Goal: Information Seeking & Learning: Find specific fact

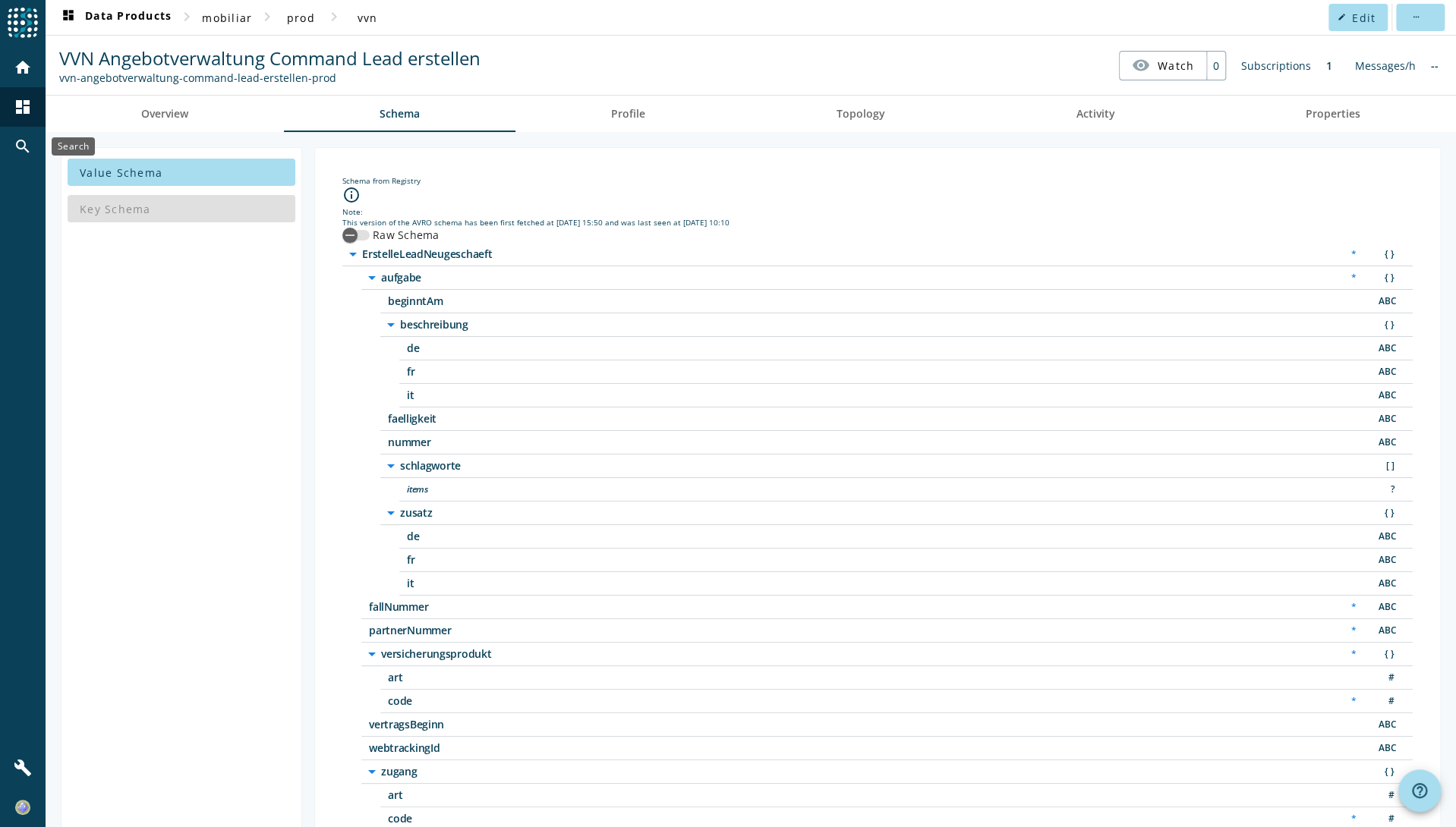
click at [12, 149] on div "search" at bounding box center [22, 146] width 39 height 39
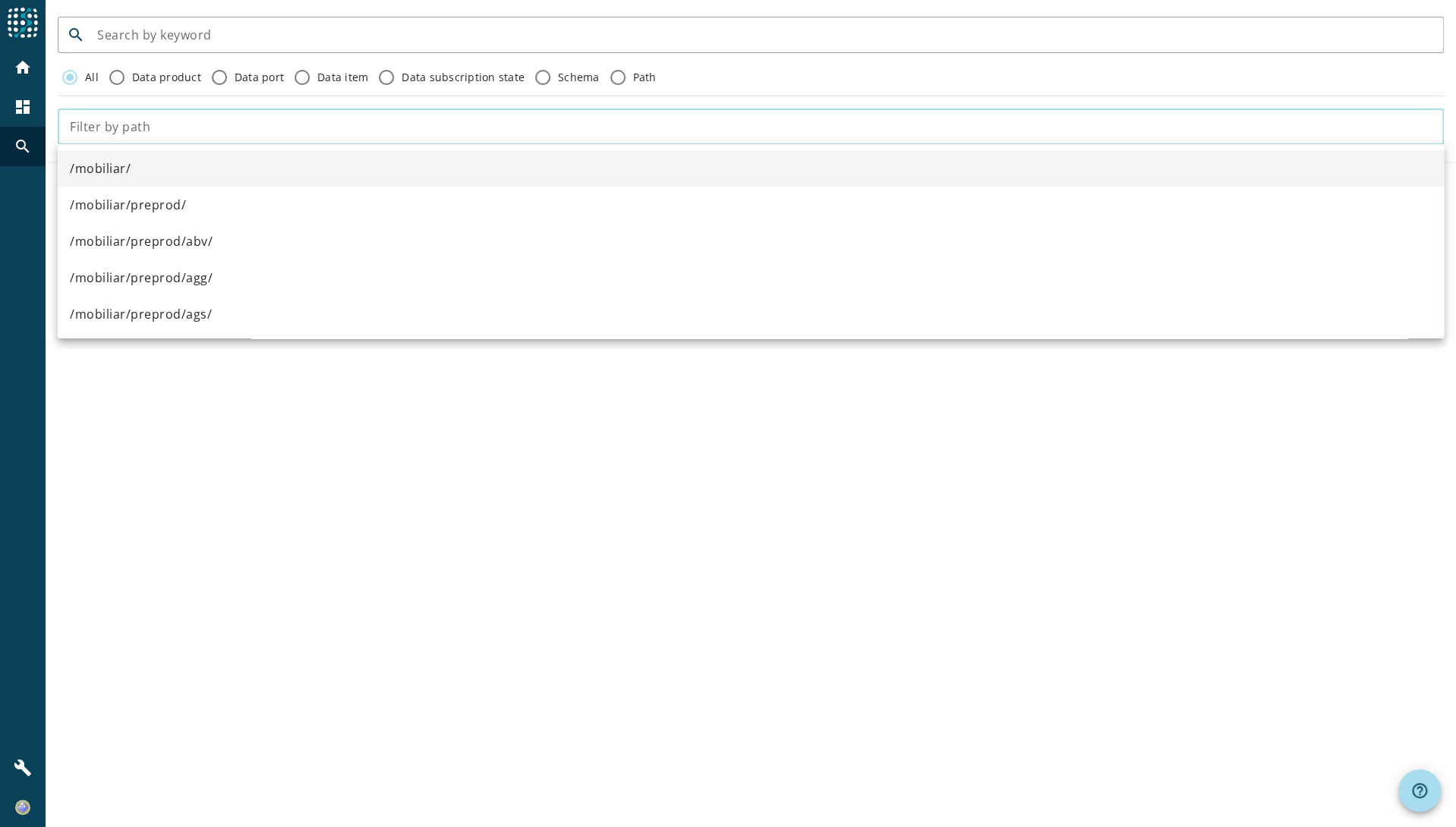
click at [166, 126] on input "text" at bounding box center [751, 126] width 1362 height 18
paste input "kop-unzustellbareadressen-command-fall-erstellen"
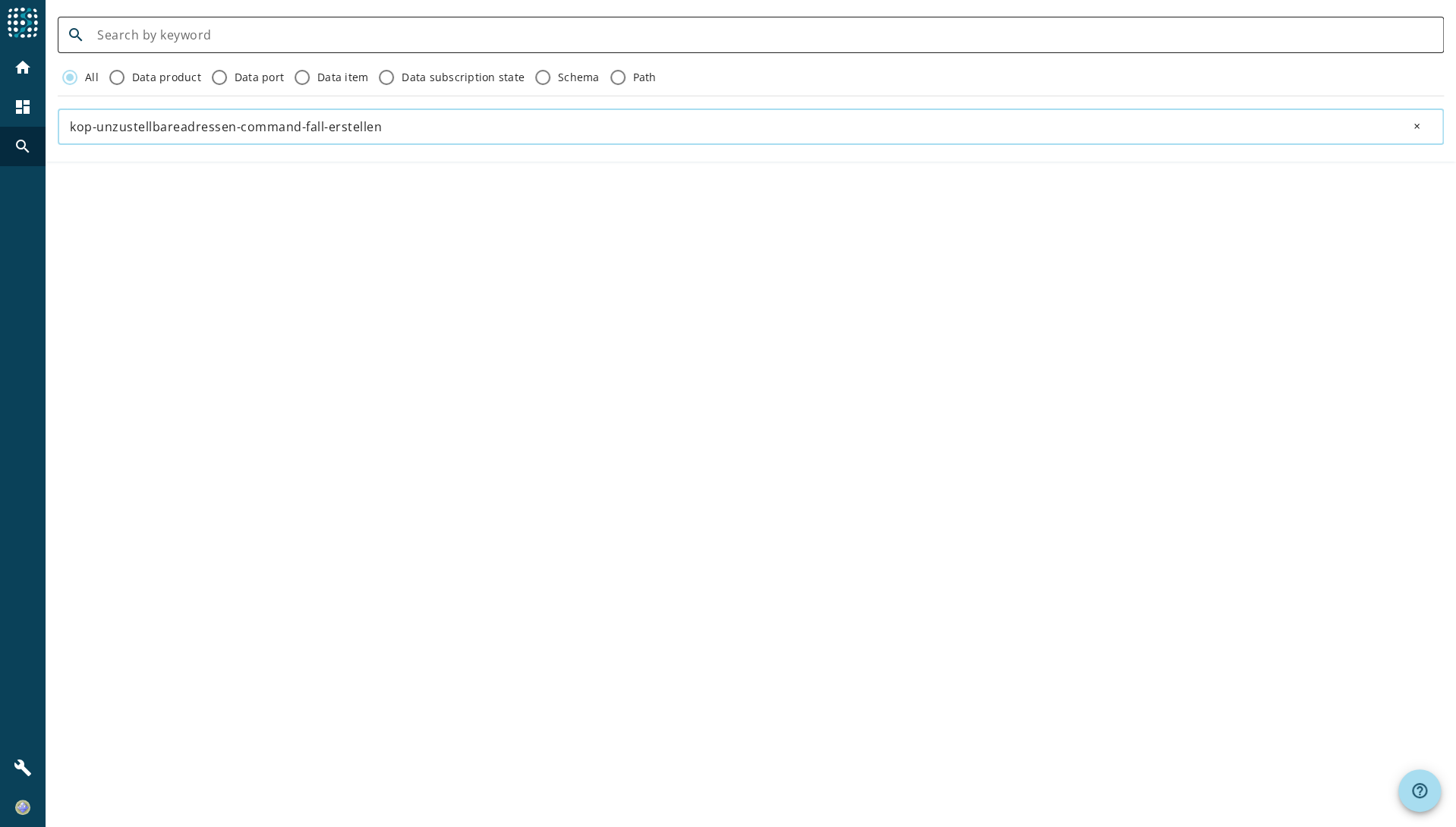
type input "kop-unzustellbareadressen-command-fall-erstellen"
click at [228, 34] on input at bounding box center [764, 34] width 1334 height 18
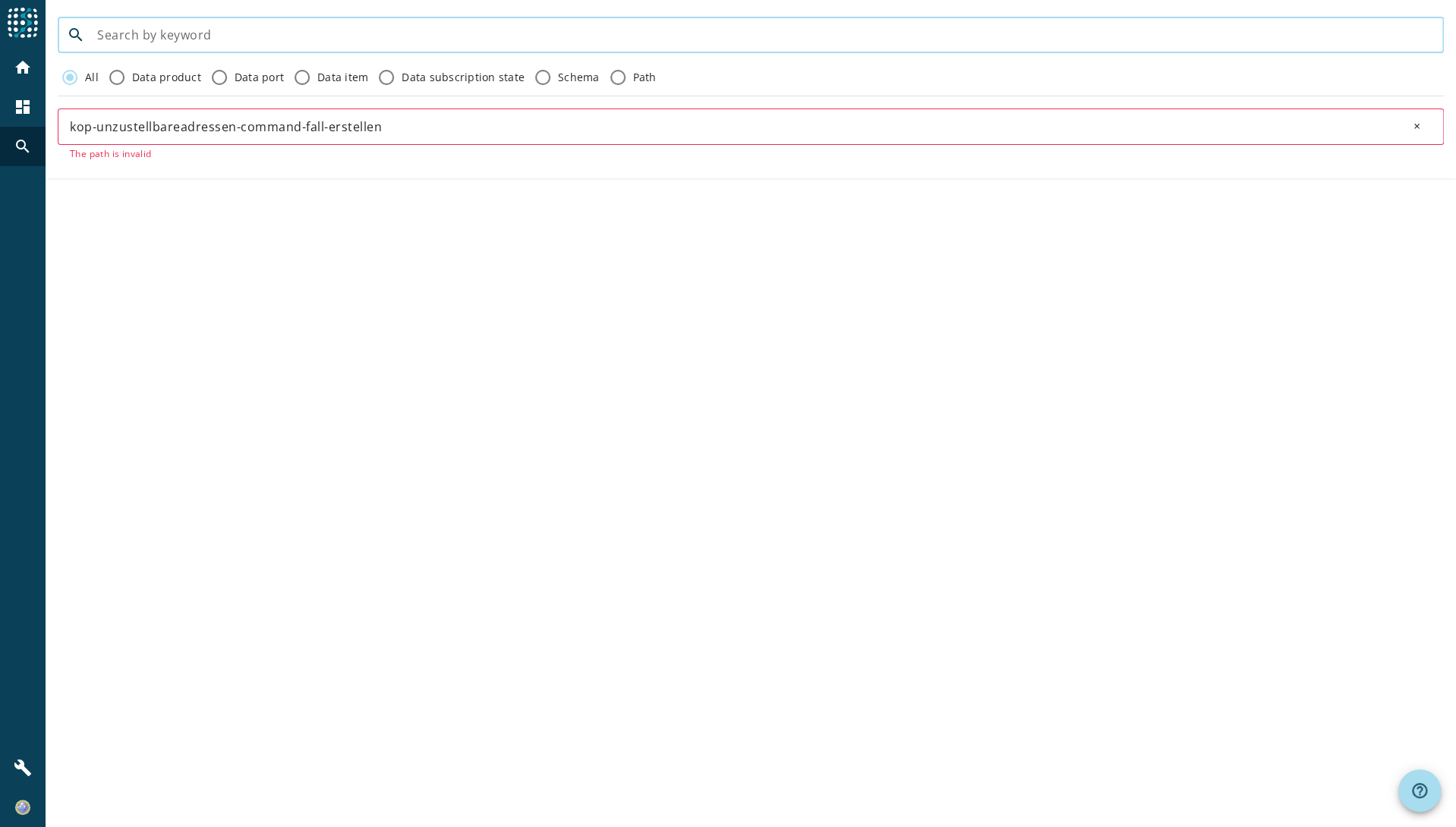
paste input "kop-unzustellbareadressen-command-fall-erstellen"
type input "kop-unzustellbareadressen-command-fall-erstellen"
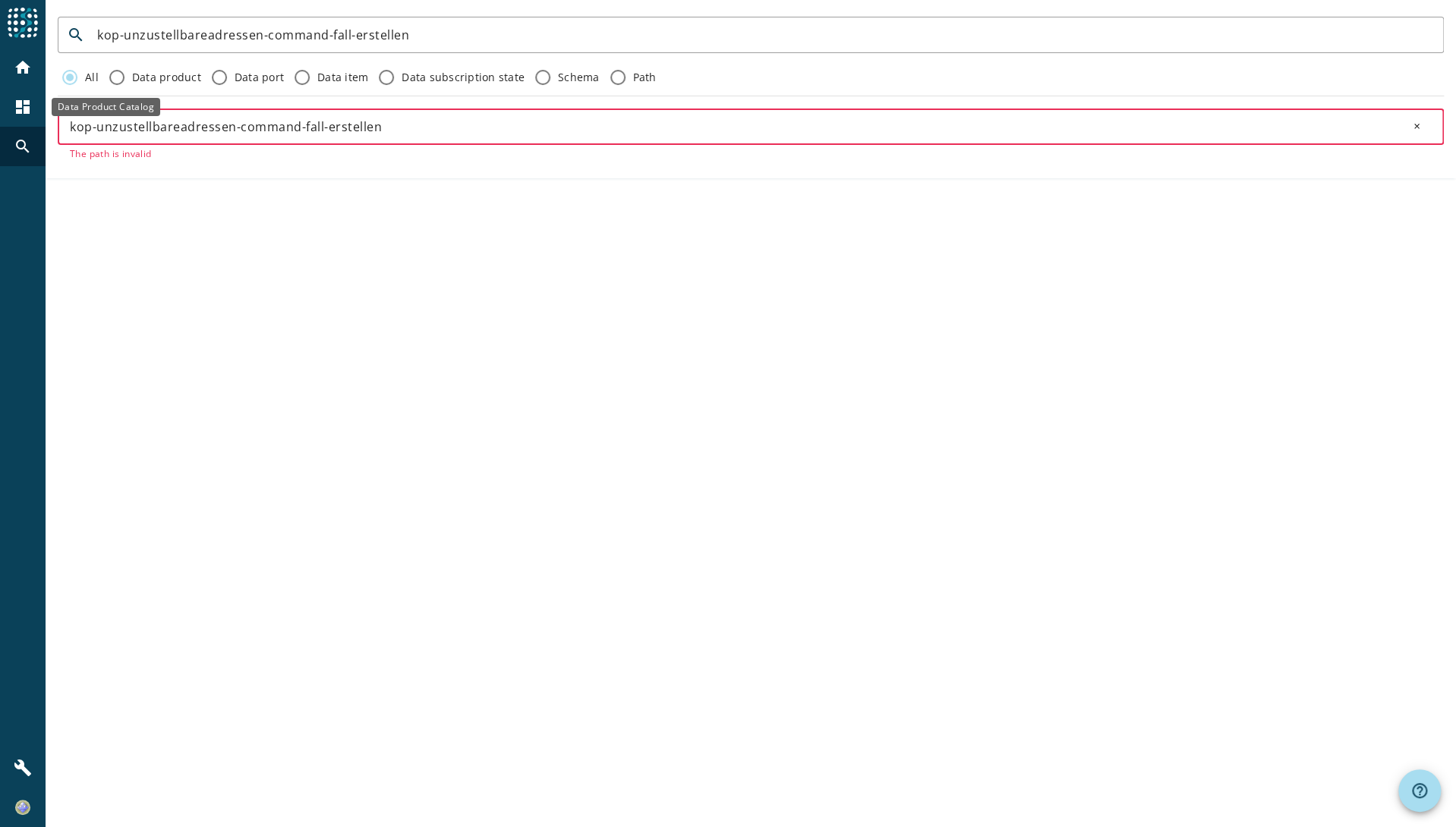
drag, startPoint x: 410, startPoint y: 123, endPoint x: 0, endPoint y: 119, distance: 410.0
click at [0, 119] on html "menu Agoora home dashboard search build search kop-unzustellbareadressen-comman…" at bounding box center [728, 413] width 1456 height 827
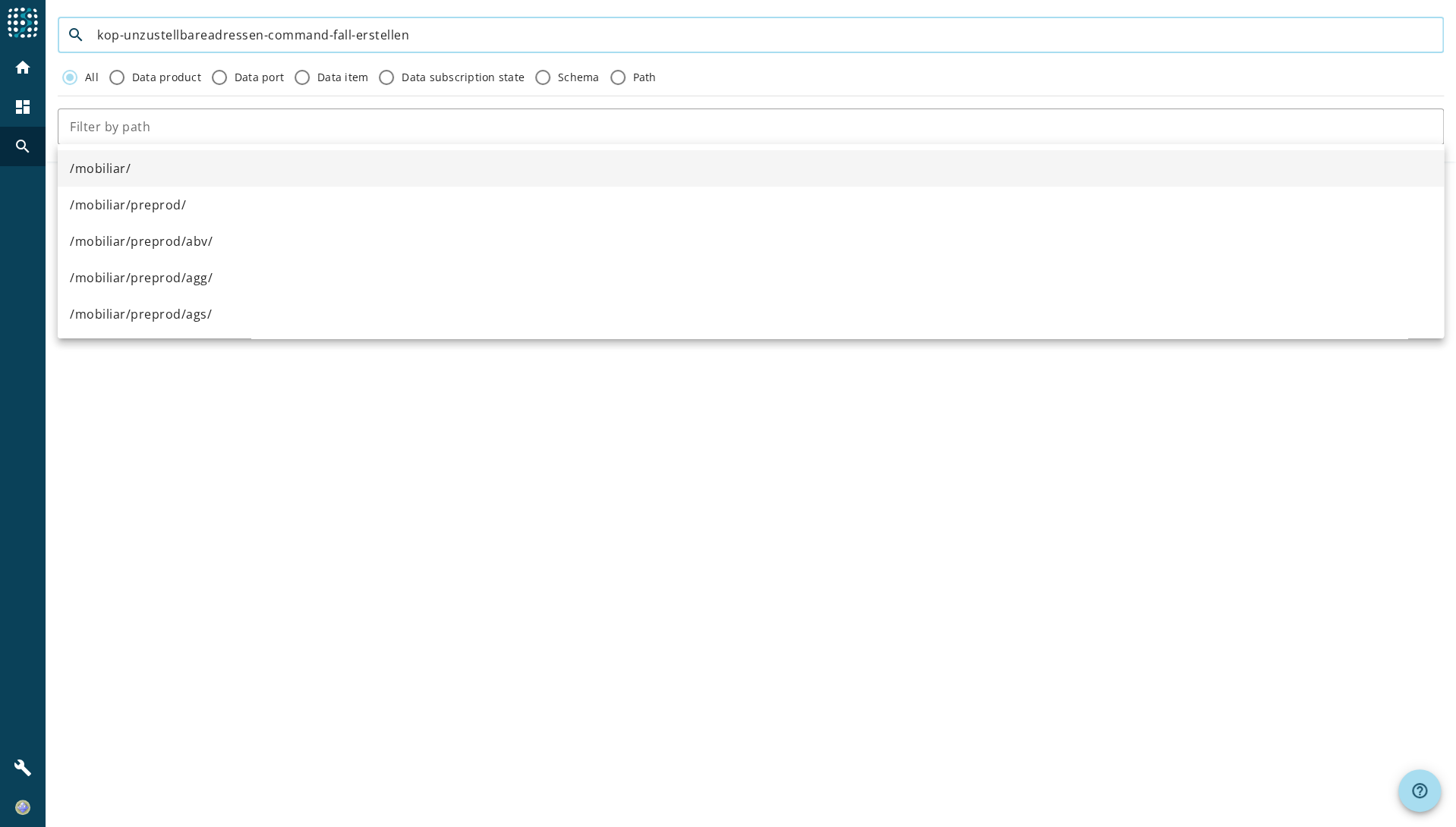
drag, startPoint x: 424, startPoint y: 35, endPoint x: 441, endPoint y: 37, distance: 17.1
click at [426, 35] on input "kop-unzustellbareadressen-command-fall-erstellen" at bounding box center [764, 34] width 1334 height 18
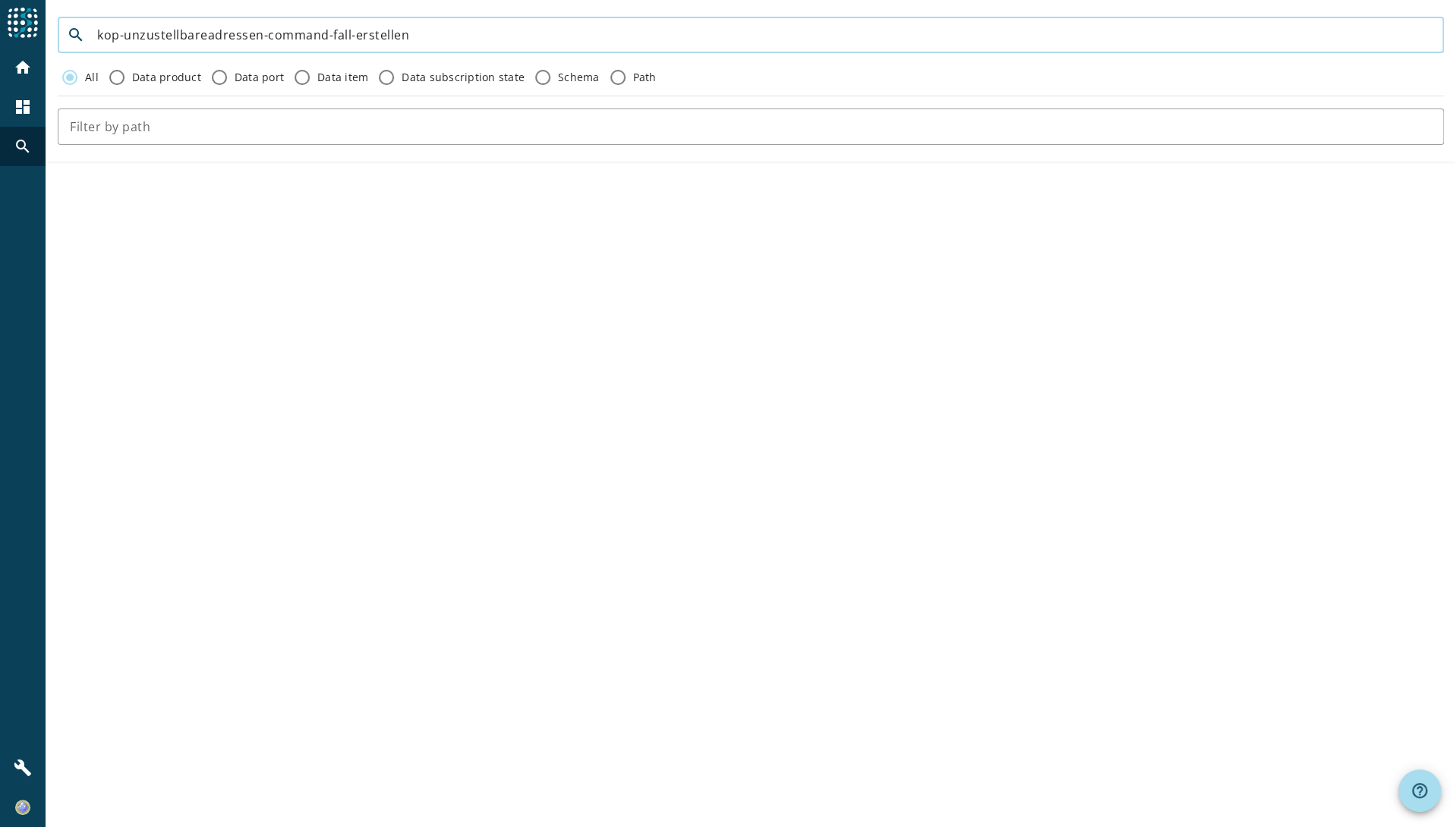
click at [451, 37] on input "kop-unzustellbareadressen-command-fall-erstellen" at bounding box center [764, 34] width 1334 height 18
click at [473, 40] on input "kop-unzustellbareadressen-command-fall-erstellen" at bounding box center [764, 34] width 1334 height 18
click at [474, 40] on input "kop-unzustellbareadressen-command-fall-erstellen" at bounding box center [764, 34] width 1334 height 18
click at [471, 40] on input "kop-unzustellbareadressen-command-fall-erstellen" at bounding box center [764, 34] width 1334 height 18
click at [478, 38] on input "kop-unzustellbareadressen-command-fall-erstellen" at bounding box center [764, 34] width 1334 height 18
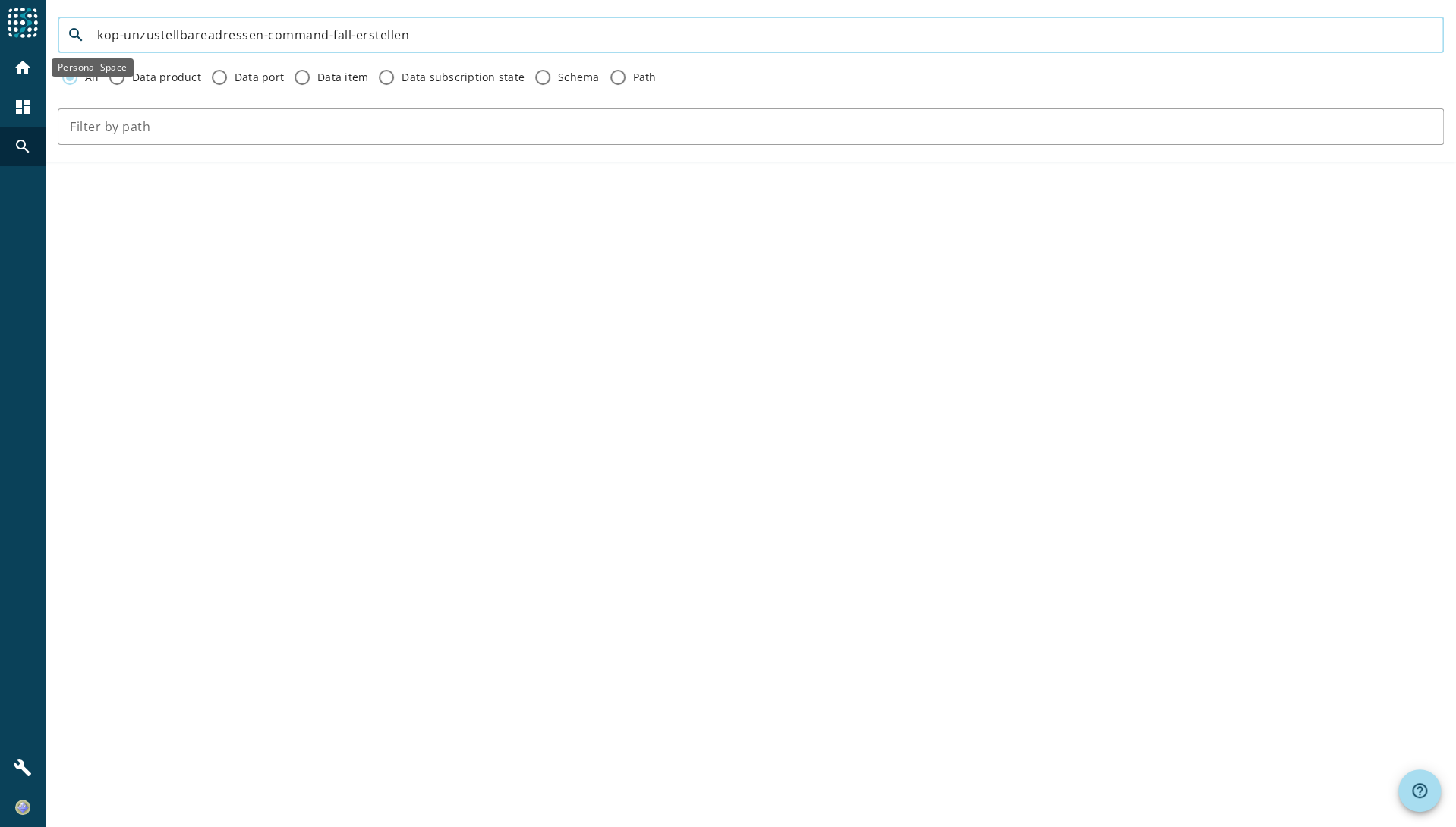
click at [30, 75] on mat-icon "home" at bounding box center [22, 67] width 18 height 18
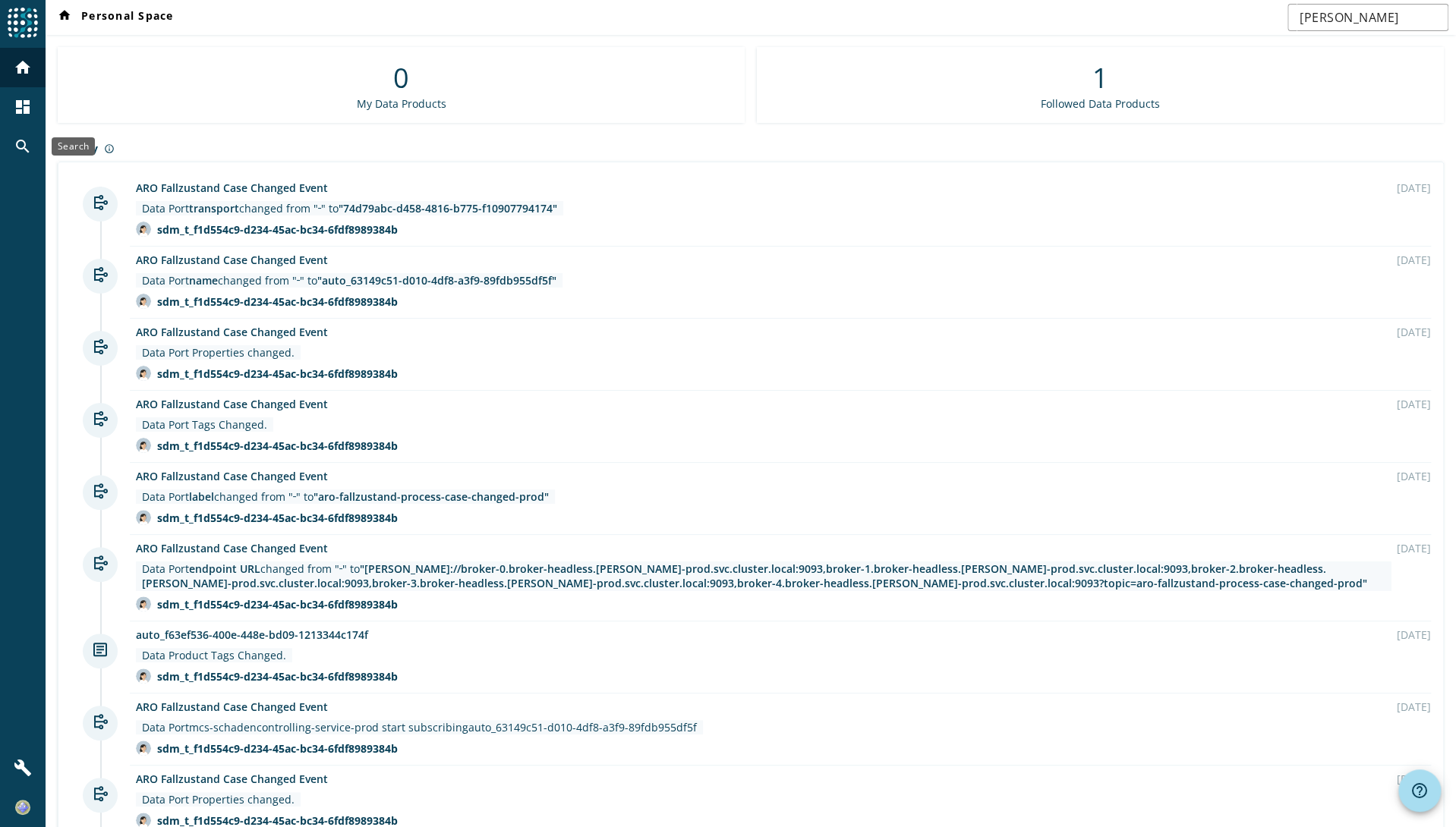
click at [7, 152] on div "search" at bounding box center [22, 146] width 39 height 39
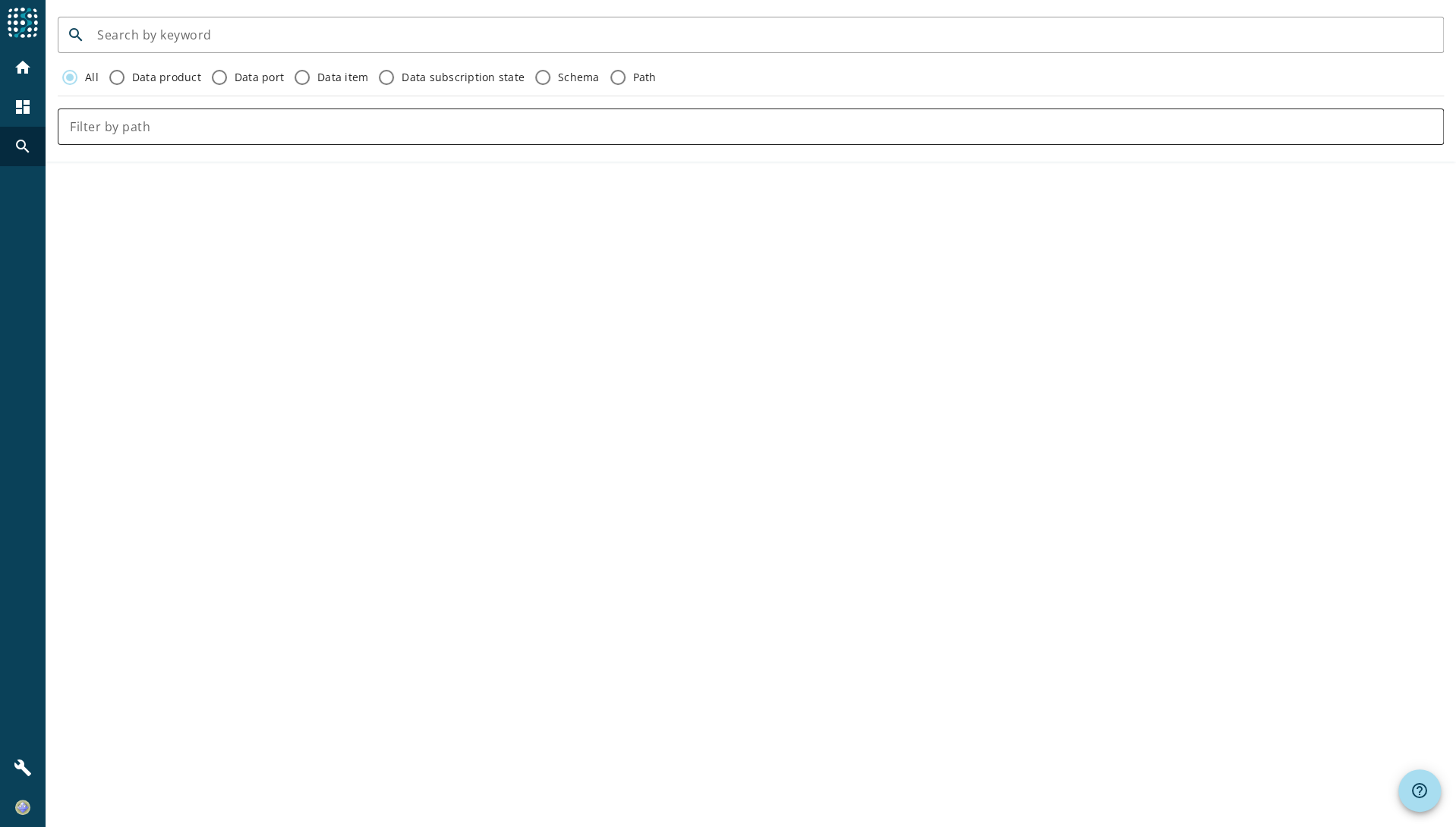
click at [125, 123] on input "text" at bounding box center [751, 126] width 1362 height 18
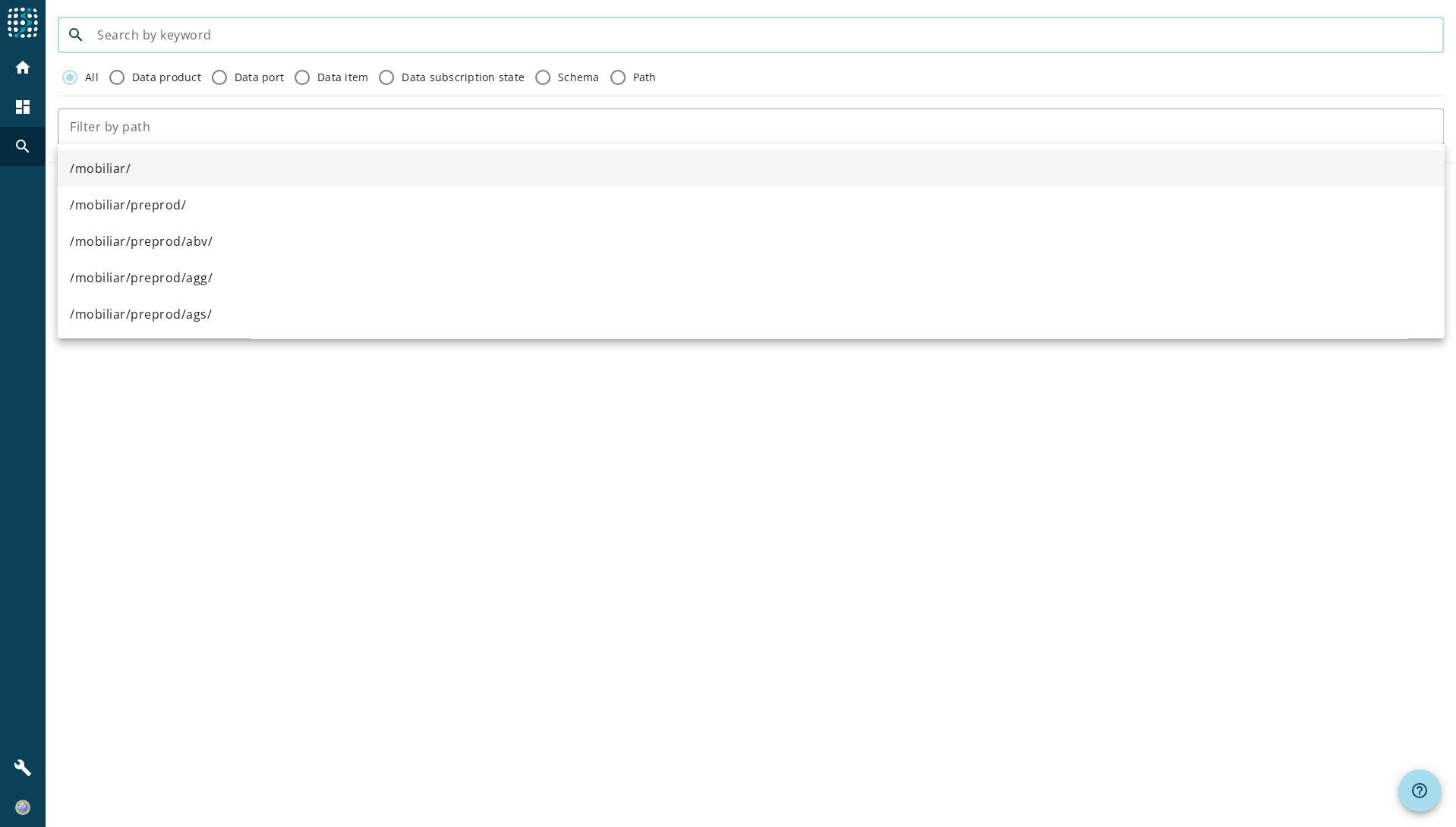
click at [142, 39] on input at bounding box center [764, 34] width 1334 height 18
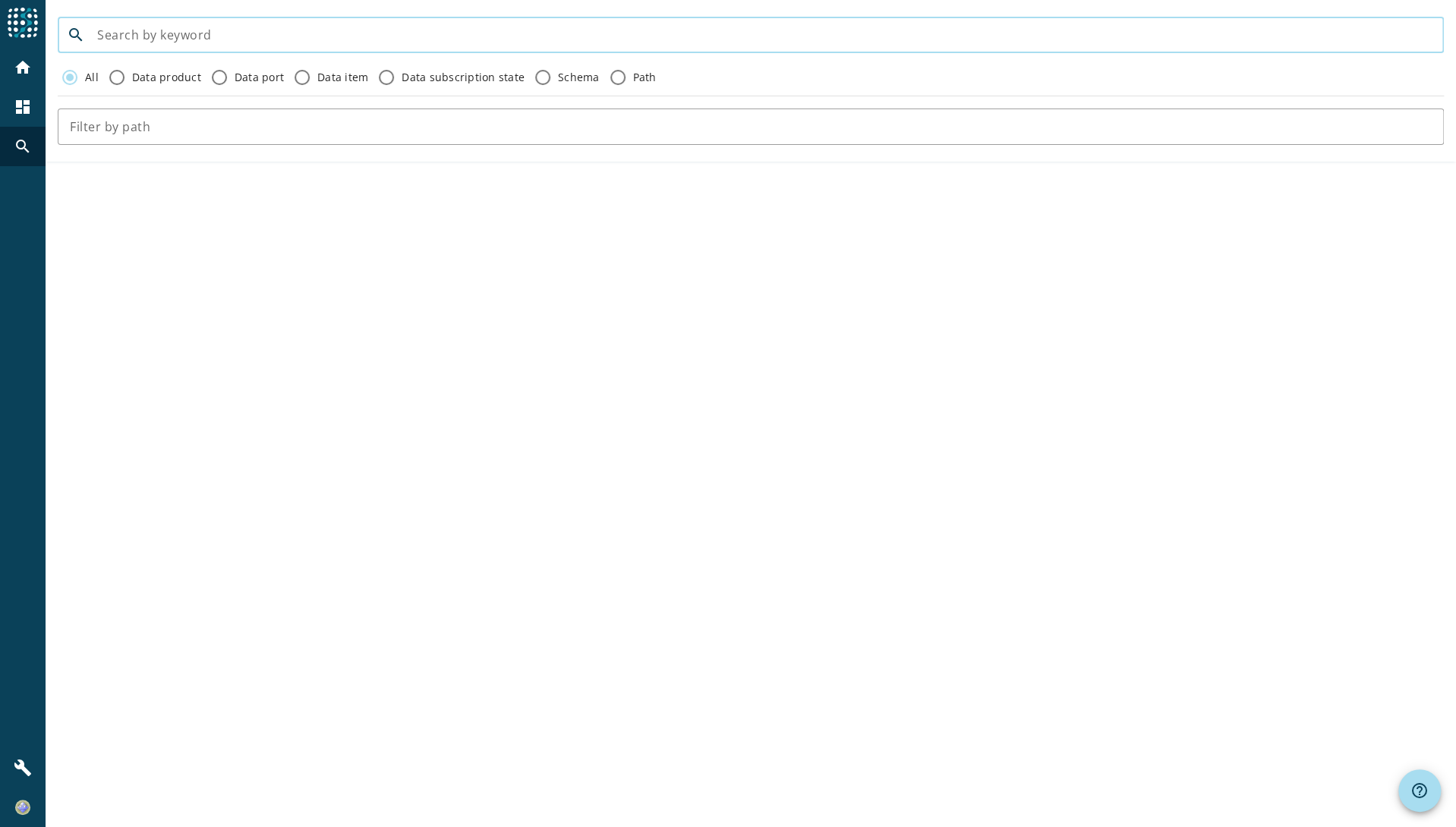
click at [198, 31] on input at bounding box center [764, 34] width 1334 height 18
click at [204, 34] on input at bounding box center [764, 34] width 1334 height 18
paste input "kop-unzustellbareadressen-command-fall-erstellen"
type input "kop-unzustellbareadressen-command-fall-erstellen"
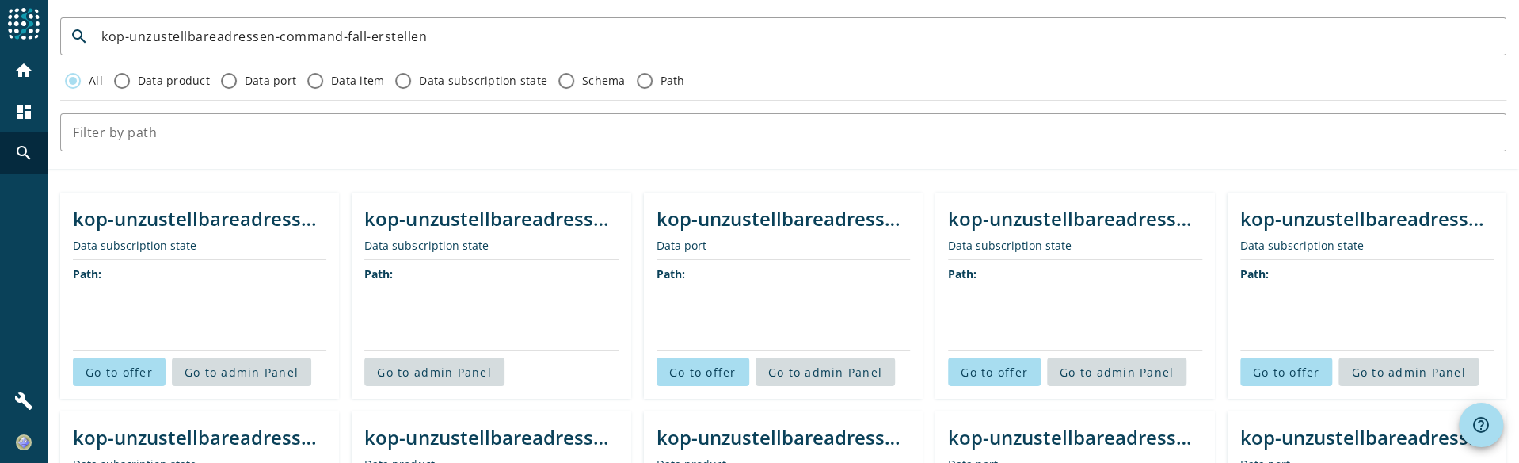
click at [815, 250] on div "Data port" at bounding box center [783, 245] width 253 height 15
click at [786, 218] on div "kop-unzustellbareadressen-command-fall-erstellen-preprod" at bounding box center [783, 218] width 253 height 26
click at [785, 260] on div "Path:" at bounding box center [783, 305] width 253 height 90
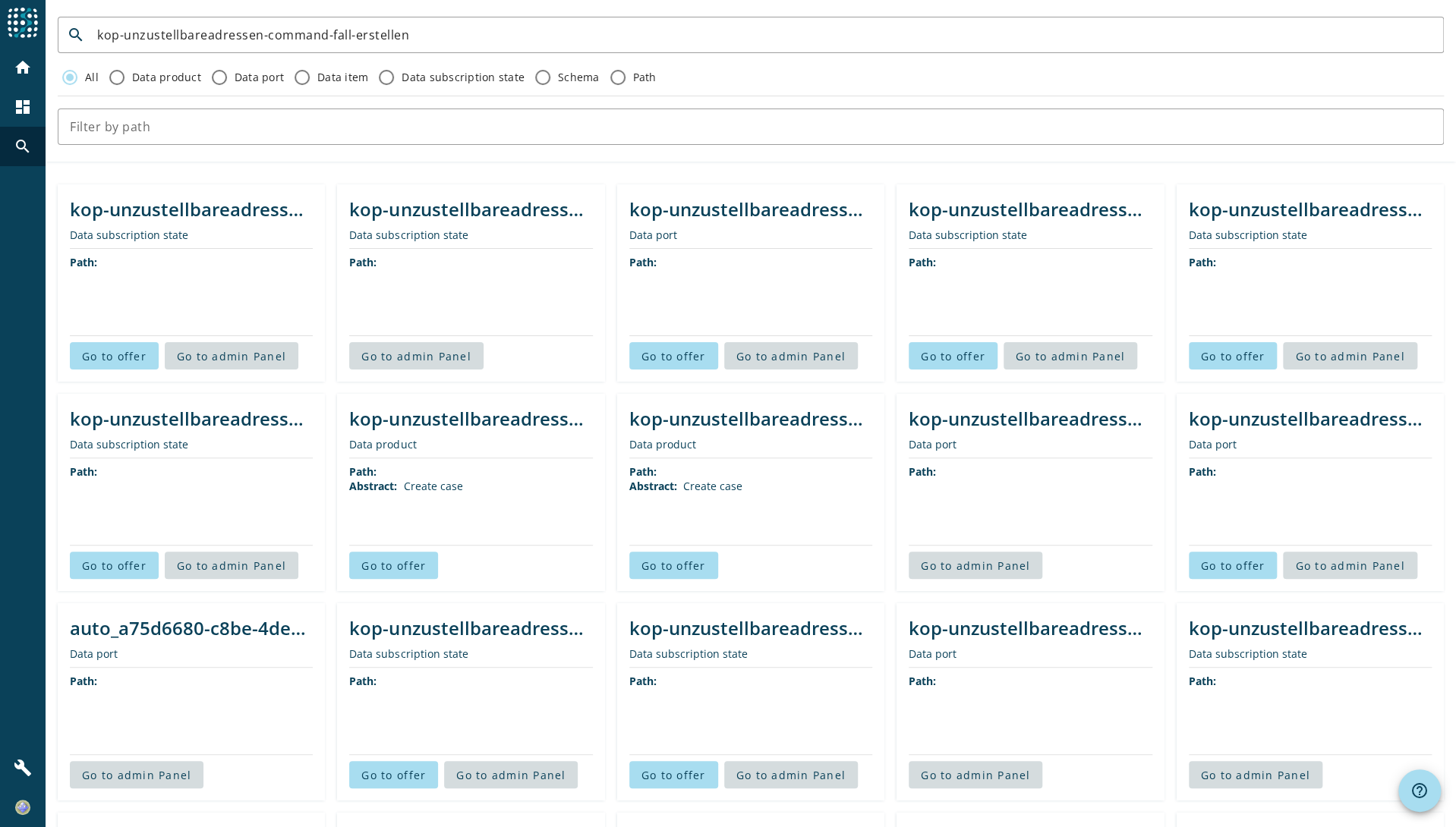
click at [737, 207] on div "kop-unzustellbareadressen-command-fall-erstellen-preprod" at bounding box center [751, 209] width 243 height 25
click at [735, 191] on div "kop-unzustellbareadressen-command-fall-erstellen-preprod Data port Path: Go to …" at bounding box center [751, 283] width 267 height 197
click at [731, 209] on div "kop-unzustellbareadressen-command-fall-erstellen-preprod" at bounding box center [751, 209] width 243 height 25
drag, startPoint x: 731, startPoint y: 209, endPoint x: 706, endPoint y: 226, distance: 30.2
click at [706, 228] on div "Data port" at bounding box center [751, 235] width 243 height 14
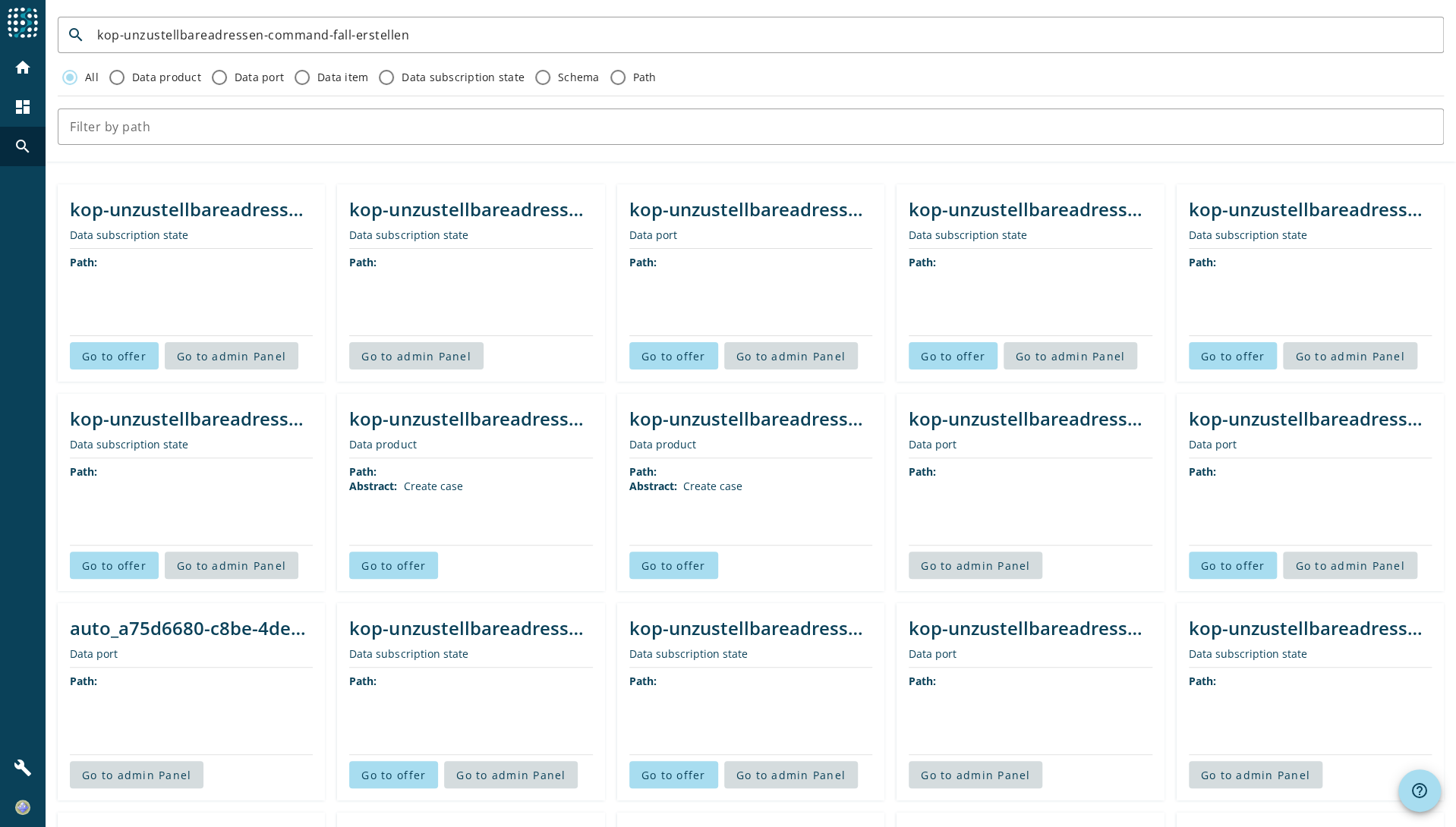
click at [719, 214] on div "kop-unzustellbareadressen-command-fall-erstellen-preprod" at bounding box center [751, 209] width 243 height 25
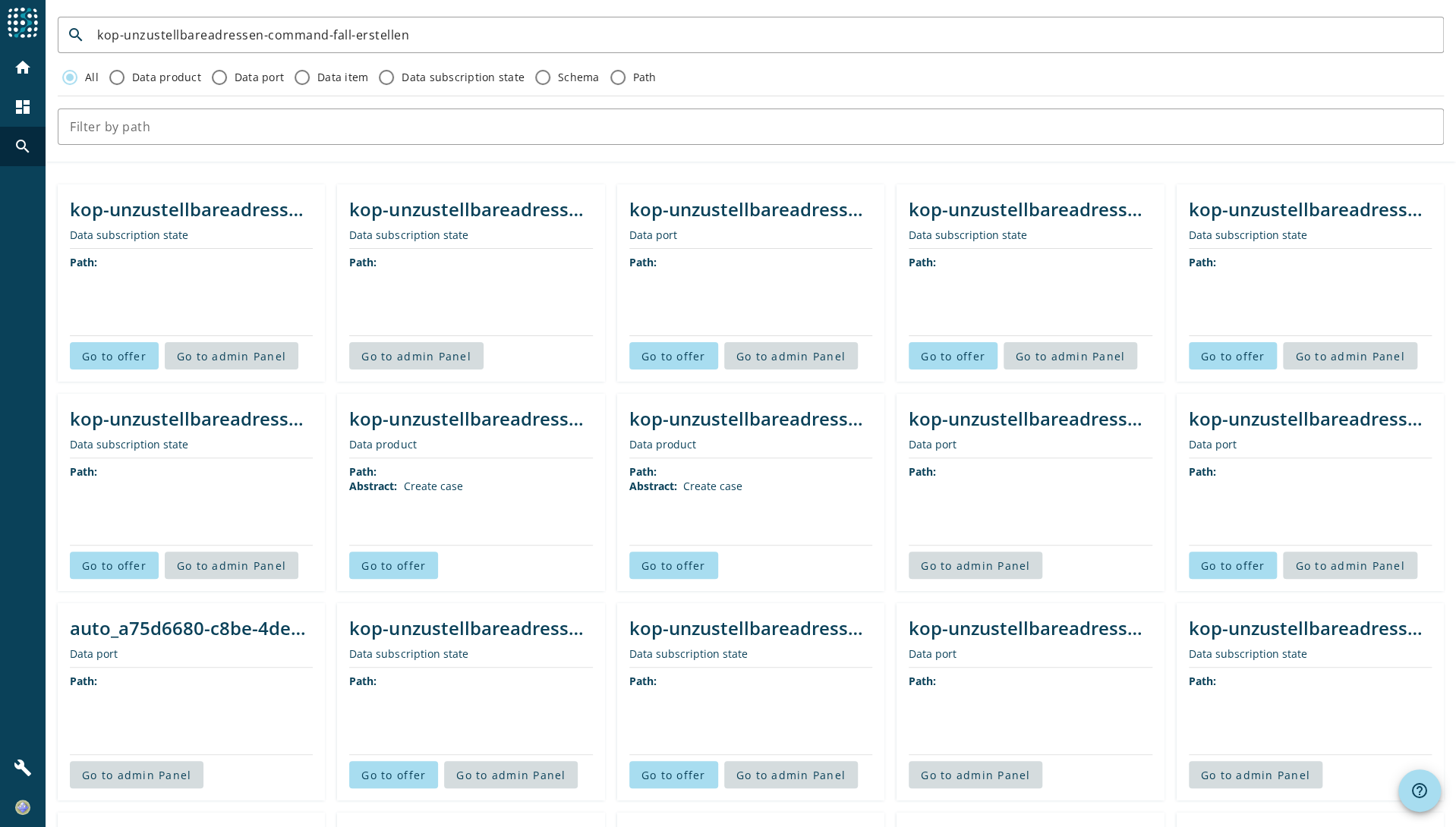
click at [682, 280] on div "Path:" at bounding box center [751, 292] width 243 height 86
click at [660, 353] on span "Go to offer" at bounding box center [673, 356] width 64 height 14
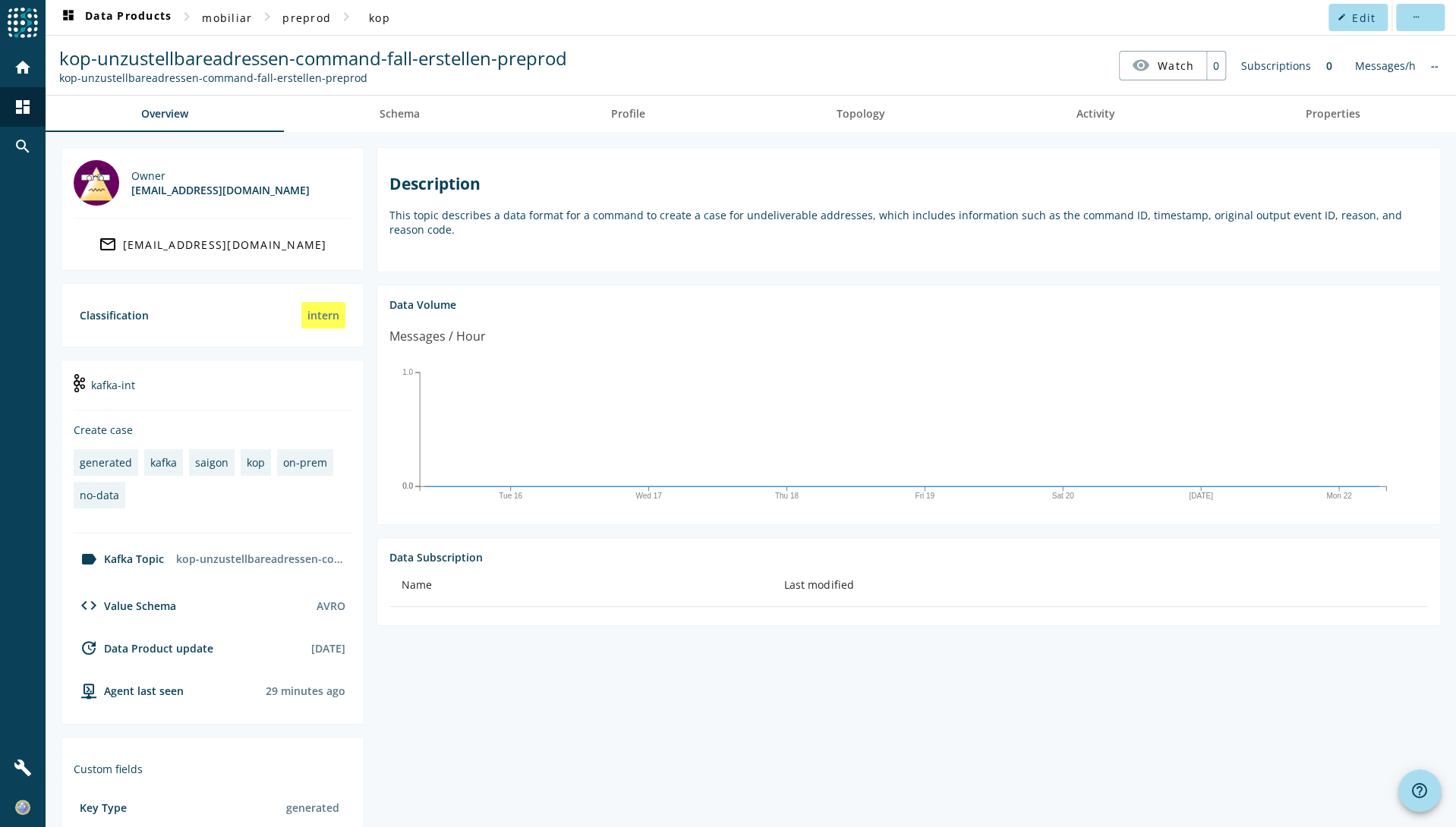
click at [122, 610] on div "code Value Schema" at bounding box center [125, 606] width 103 height 18
click at [144, 609] on div "code Value Schema" at bounding box center [125, 606] width 103 height 18
click at [393, 119] on span "Schema" at bounding box center [400, 113] width 40 height 11
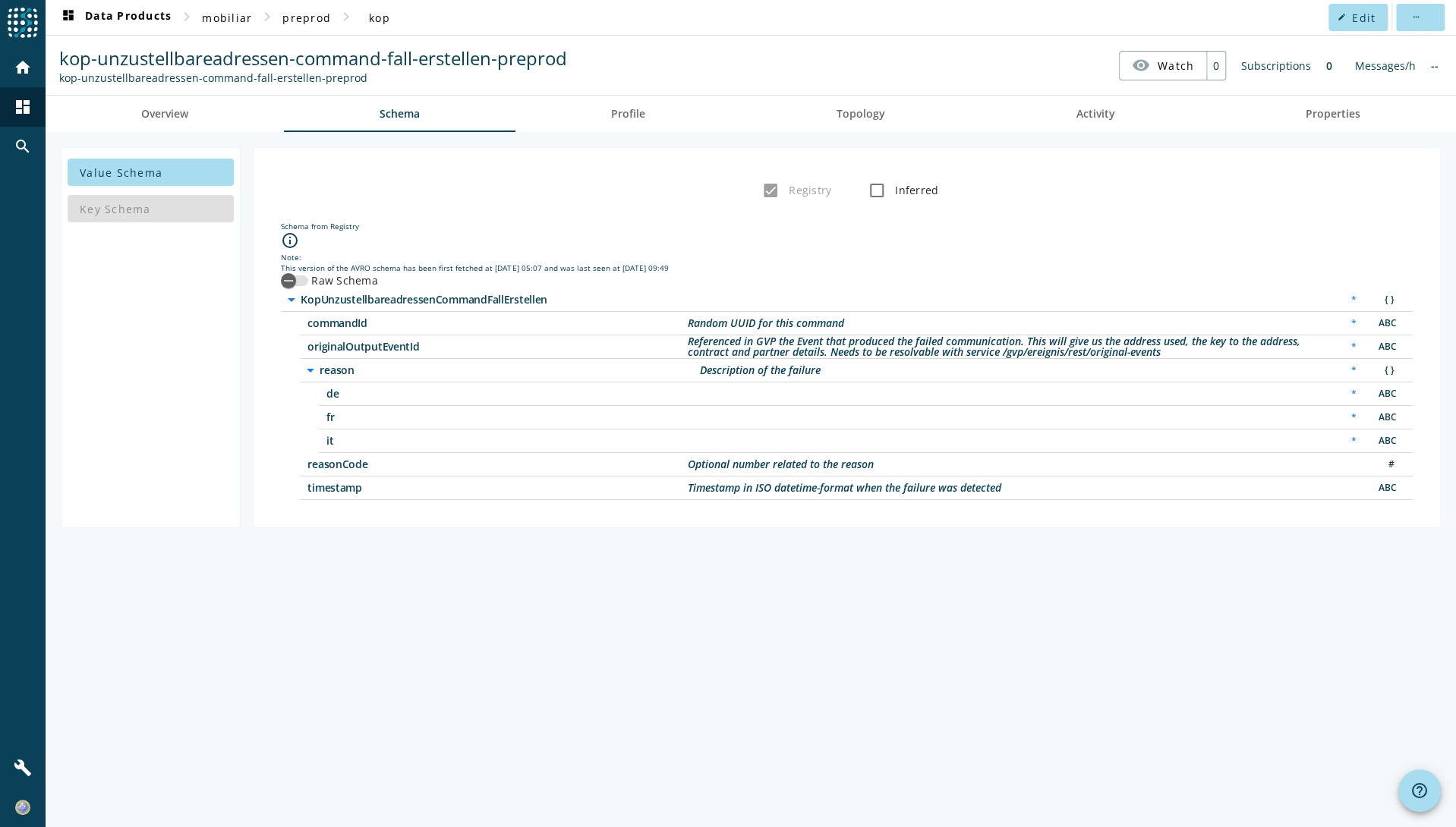
click at [375, 344] on span "originalOutputEventId" at bounding box center [497, 346] width 380 height 11
click at [416, 643] on div "Value Schema Key Schema Registry Inferred Schema from Registry info_outline Not…" at bounding box center [751, 480] width 1411 height 696
click at [1328, 643] on div "Value Schema Key Schema Registry Inferred Schema from Registry info_outline Not…" at bounding box center [751, 480] width 1411 height 696
